Goal: Find specific page/section: Find specific page/section

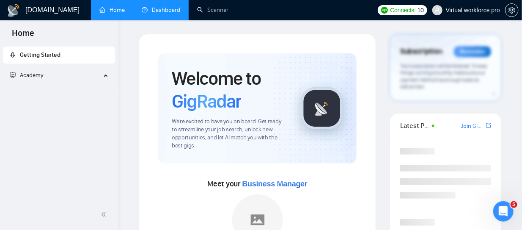
click at [162, 9] on link "Dashboard" at bounding box center [161, 9] width 38 height 7
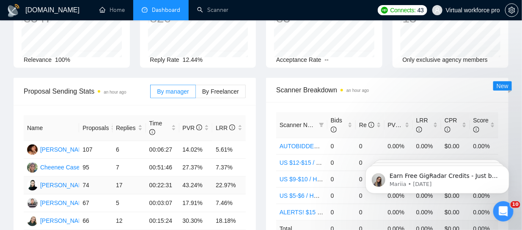
scroll to position [126, 0]
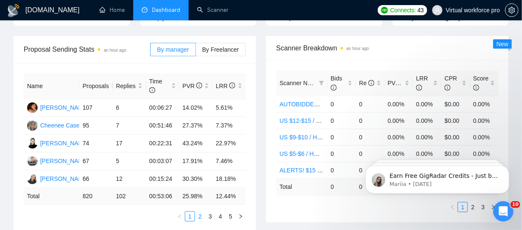
click at [198, 214] on link "2" at bounding box center [199, 215] width 9 height 9
click at [211, 215] on link "3" at bounding box center [209, 215] width 9 height 9
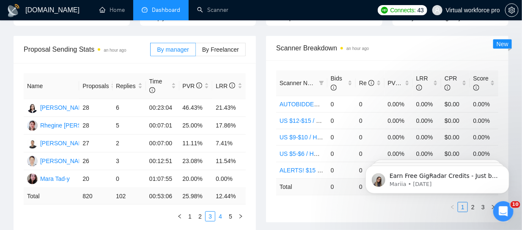
click at [221, 213] on link "4" at bounding box center [220, 215] width 9 height 9
click at [230, 213] on link "5" at bounding box center [230, 215] width 9 height 9
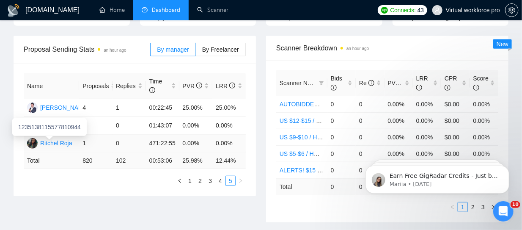
click at [56, 144] on div "Ritchel Roja" at bounding box center [56, 142] width 32 height 9
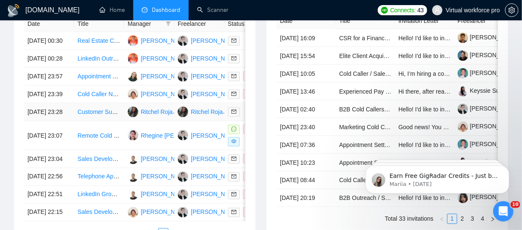
scroll to position [338, 0]
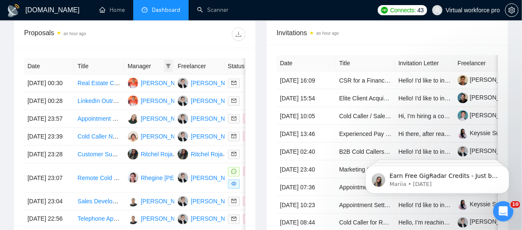
click at [169, 64] on icon "filter" at bounding box center [168, 66] width 5 height 4
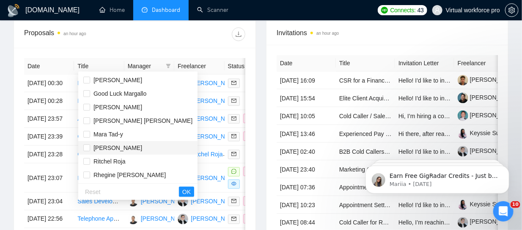
scroll to position [42, 0]
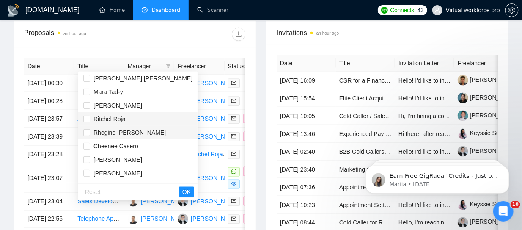
click at [112, 118] on span "Ritchel Roja" at bounding box center [109, 118] width 32 height 7
checkbox input "true"
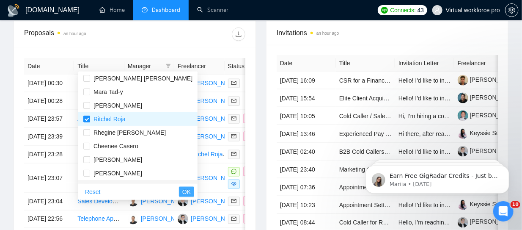
click at [182, 193] on span "OK" at bounding box center [186, 191] width 8 height 9
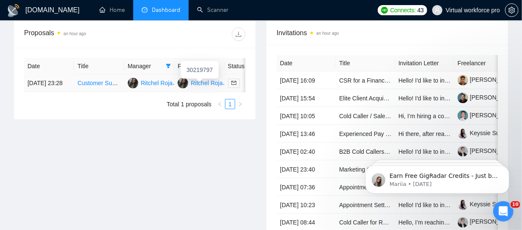
click at [205, 83] on div "Ritchel Roja" at bounding box center [207, 82] width 32 height 9
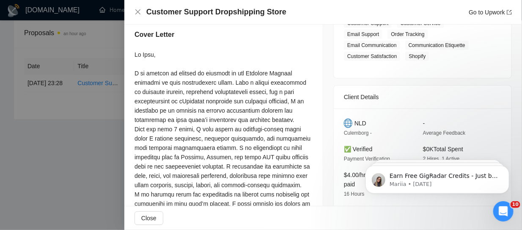
scroll to position [254, 0]
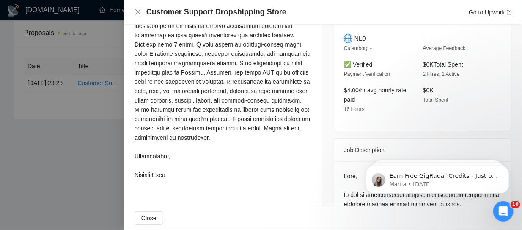
click at [60, 156] on div at bounding box center [261, 115] width 522 height 230
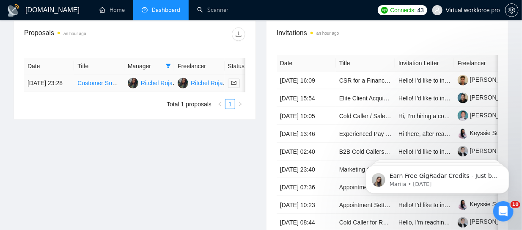
click at [98, 85] on link "Customer Support Dropshipping Store" at bounding box center [127, 82] width 100 height 7
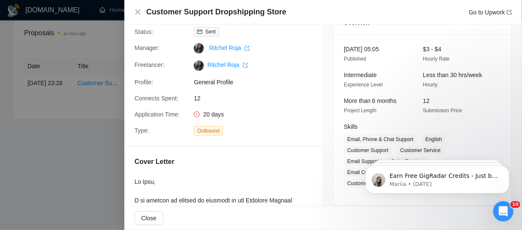
scroll to position [0, 0]
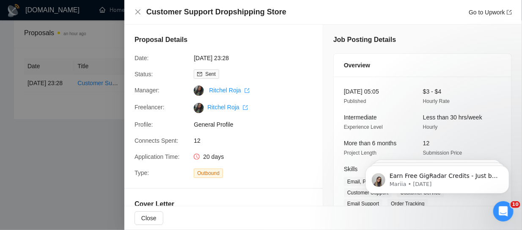
click at [74, 165] on div at bounding box center [261, 115] width 522 height 230
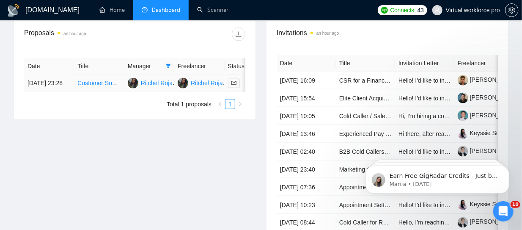
click at [88, 85] on link "Customer Support Dropshipping Store" at bounding box center [127, 82] width 100 height 7
